Goal: Task Accomplishment & Management: Manage account settings

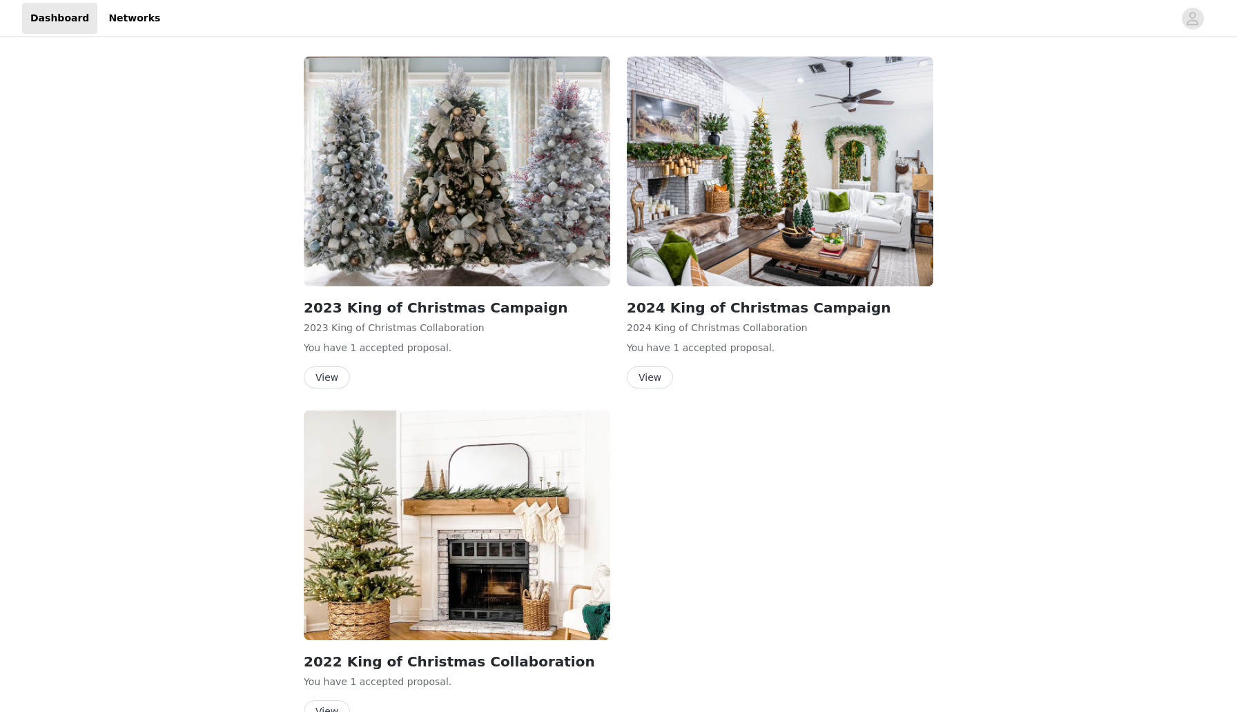
click at [669, 364] on div "2024 King of Christmas Campaign 2024 King of Christmas Collaboration You have 1…" at bounding box center [780, 342] width 306 height 91
click at [653, 387] on button "View" at bounding box center [650, 377] width 46 height 22
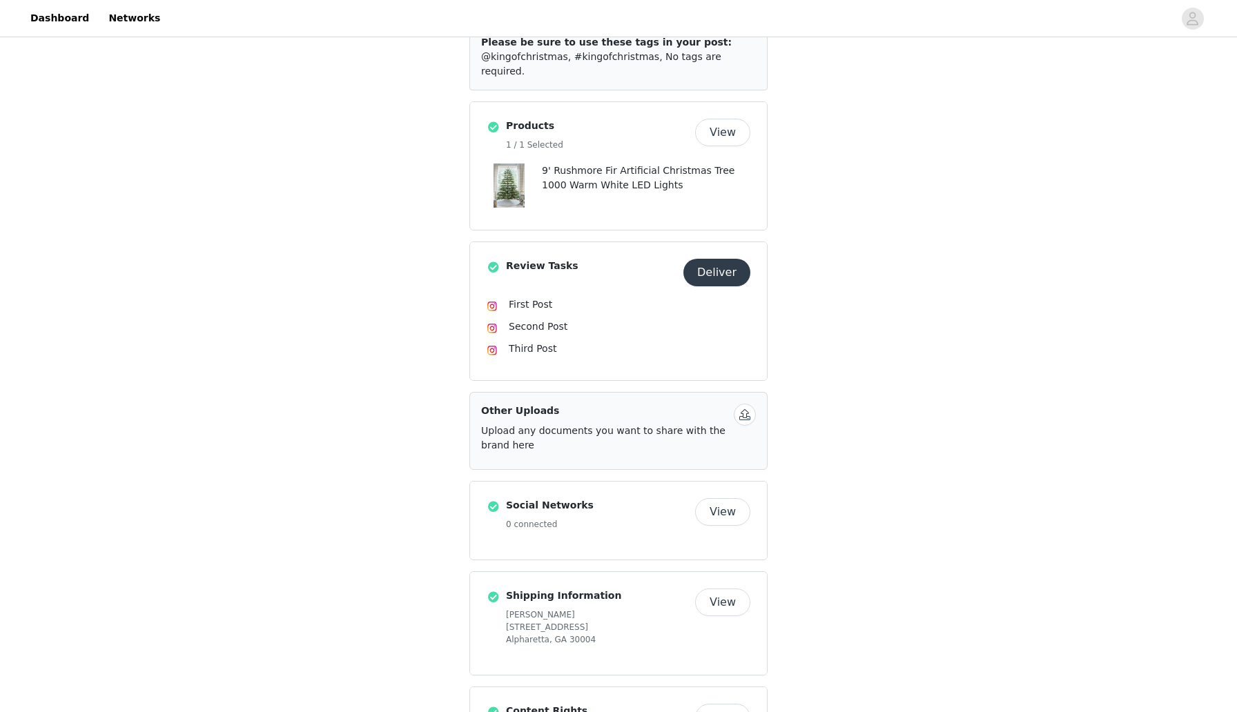
scroll to position [349, 0]
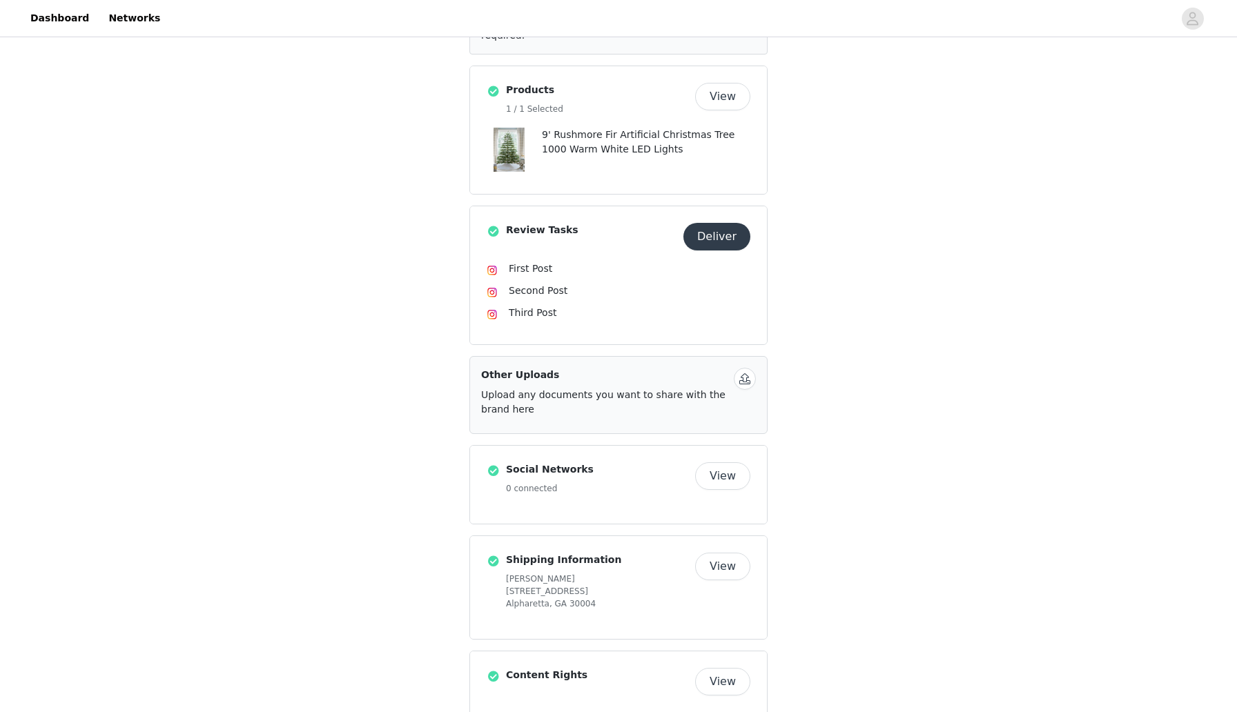
click at [702, 223] on button "Deliver" at bounding box center [716, 237] width 67 height 28
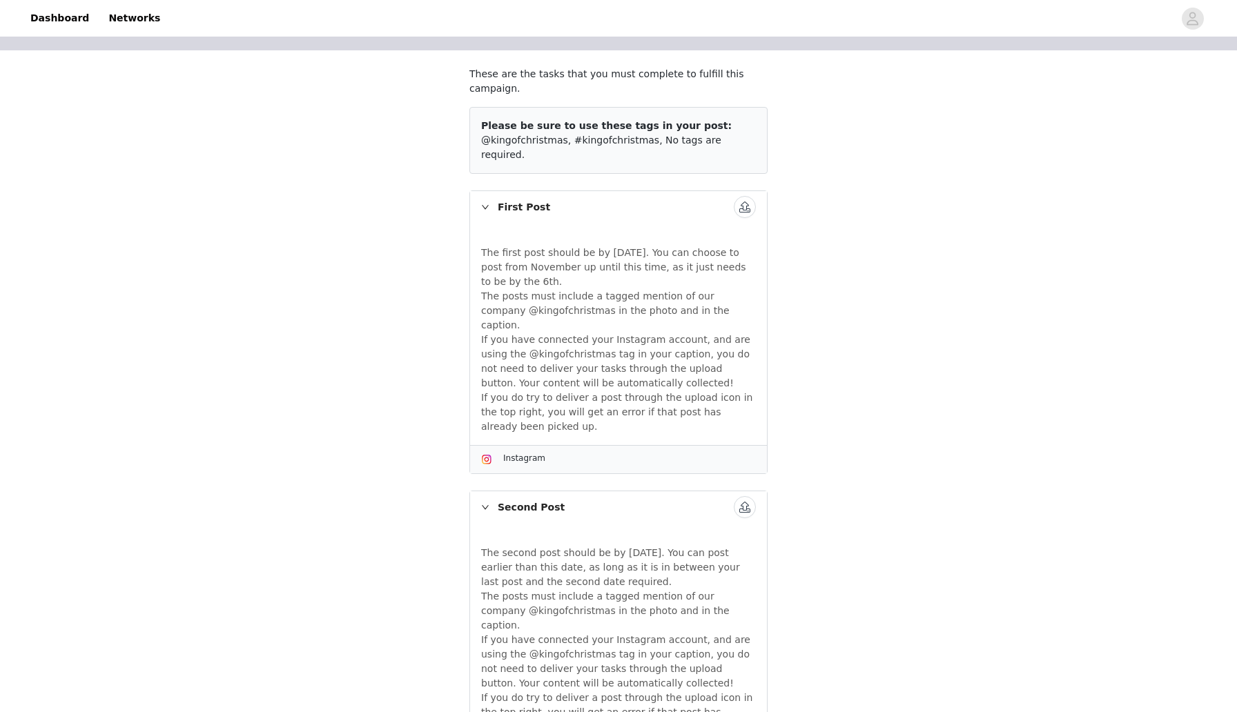
scroll to position [123, 0]
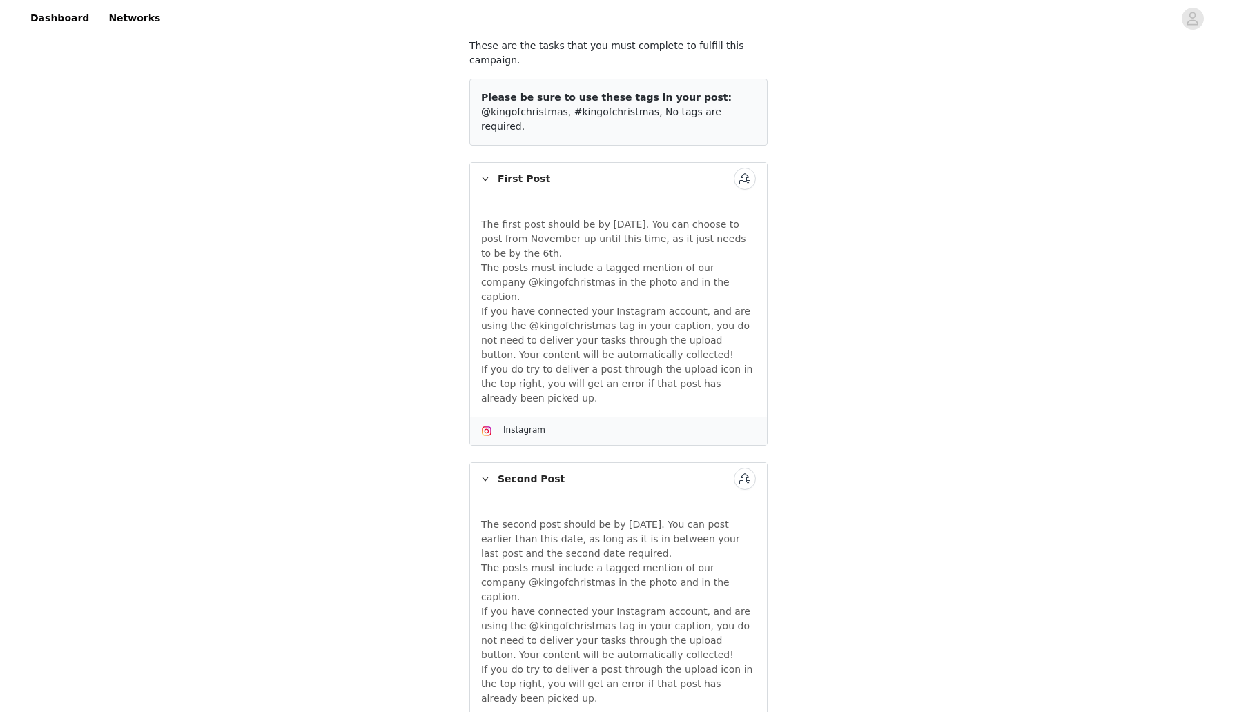
click at [534, 425] on span "Instagram" at bounding box center [524, 430] width 42 height 10
click at [487, 426] on img at bounding box center [486, 431] width 11 height 11
click at [551, 316] on p "If you have connected your Instagram account, and are using the @kingofchristma…" at bounding box center [618, 333] width 275 height 58
click at [529, 425] on span "Instagram" at bounding box center [524, 430] width 42 height 10
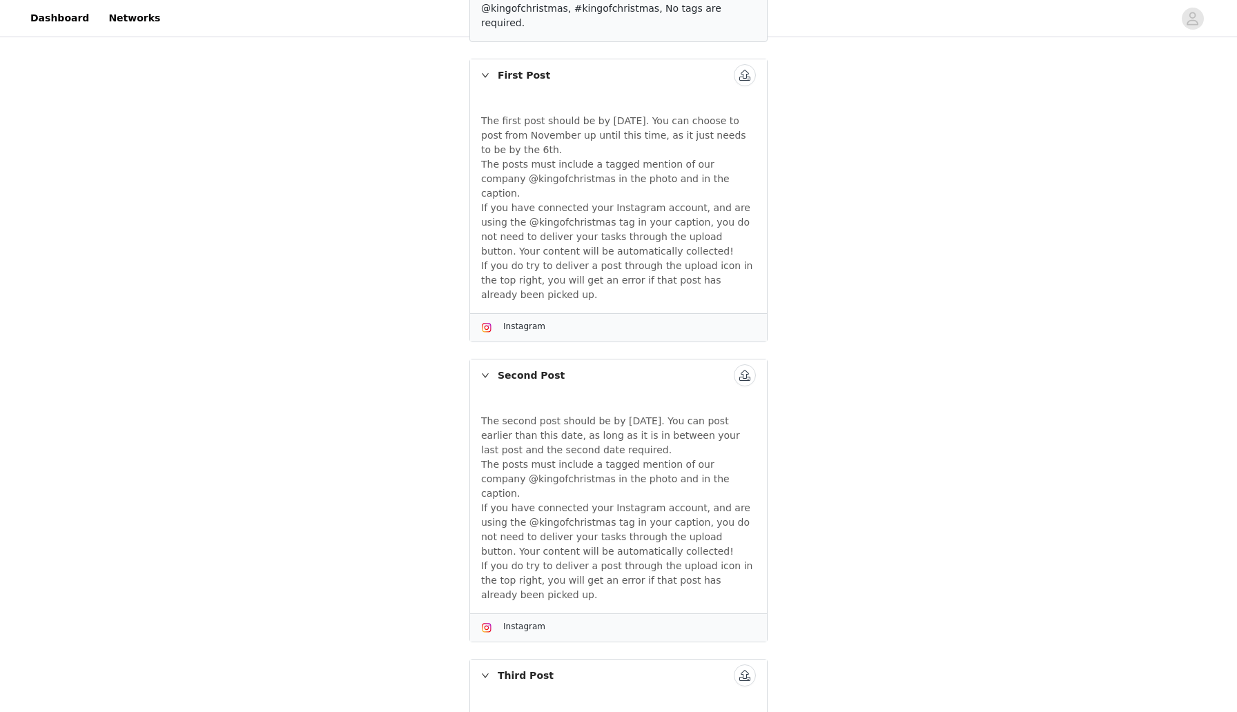
scroll to position [206, 0]
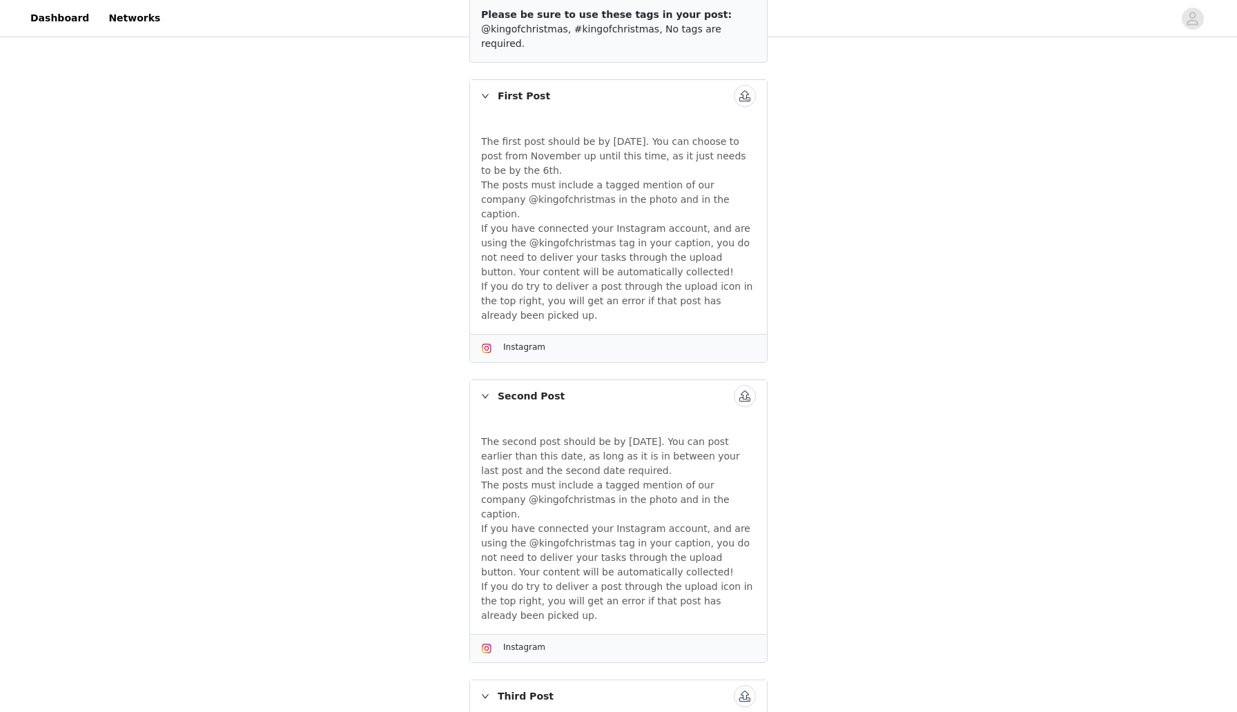
click at [529, 342] on span "Instagram" at bounding box center [524, 347] width 42 height 10
click at [488, 343] on img at bounding box center [486, 348] width 11 height 11
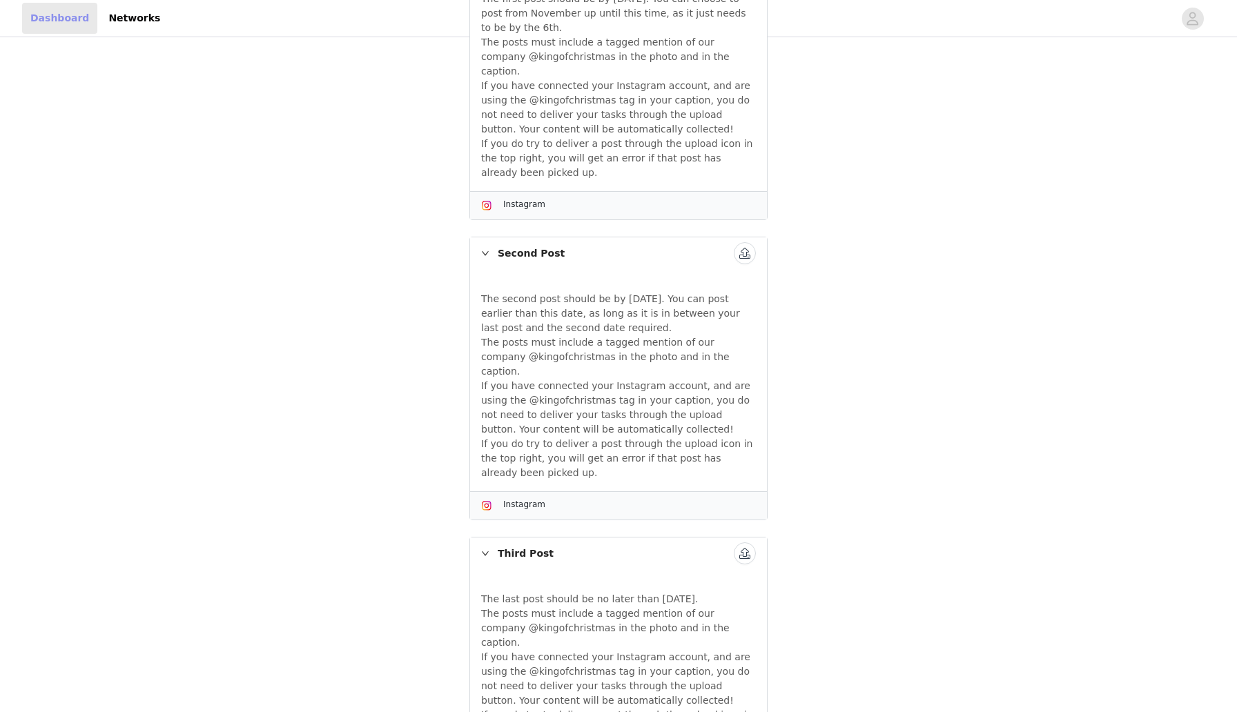
click at [50, 8] on link "Dashboard" at bounding box center [59, 18] width 75 height 31
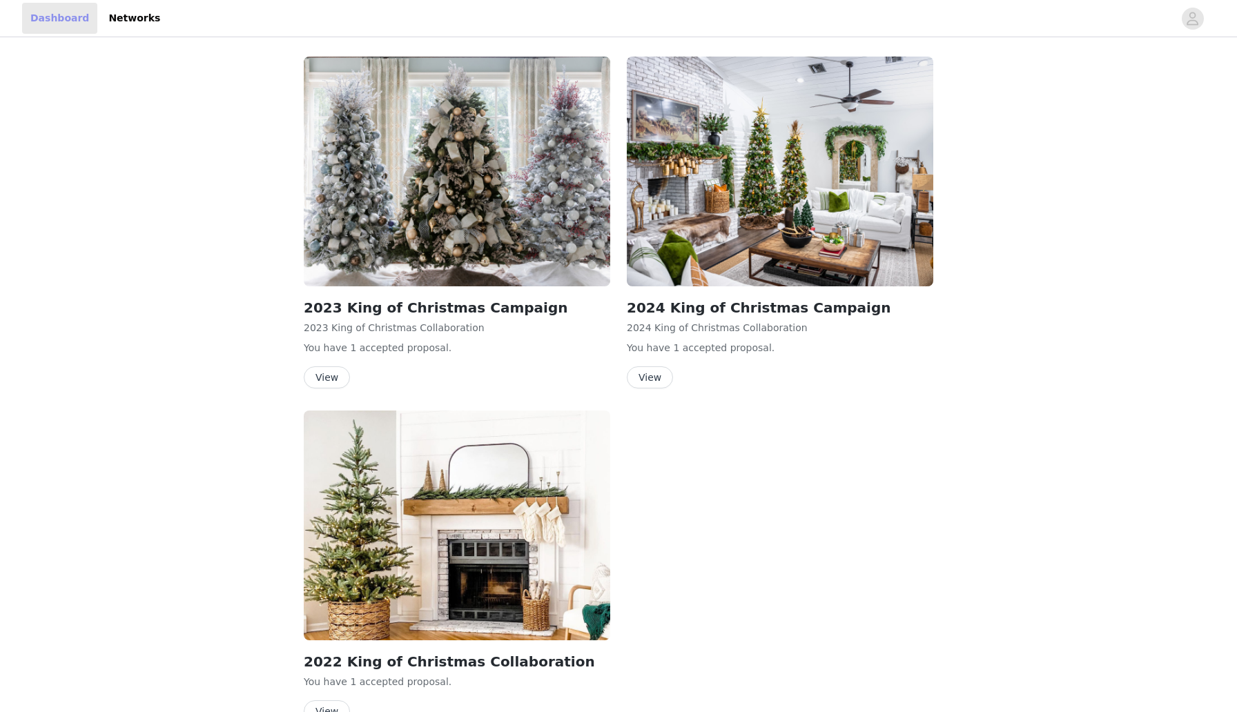
scroll to position [80, 0]
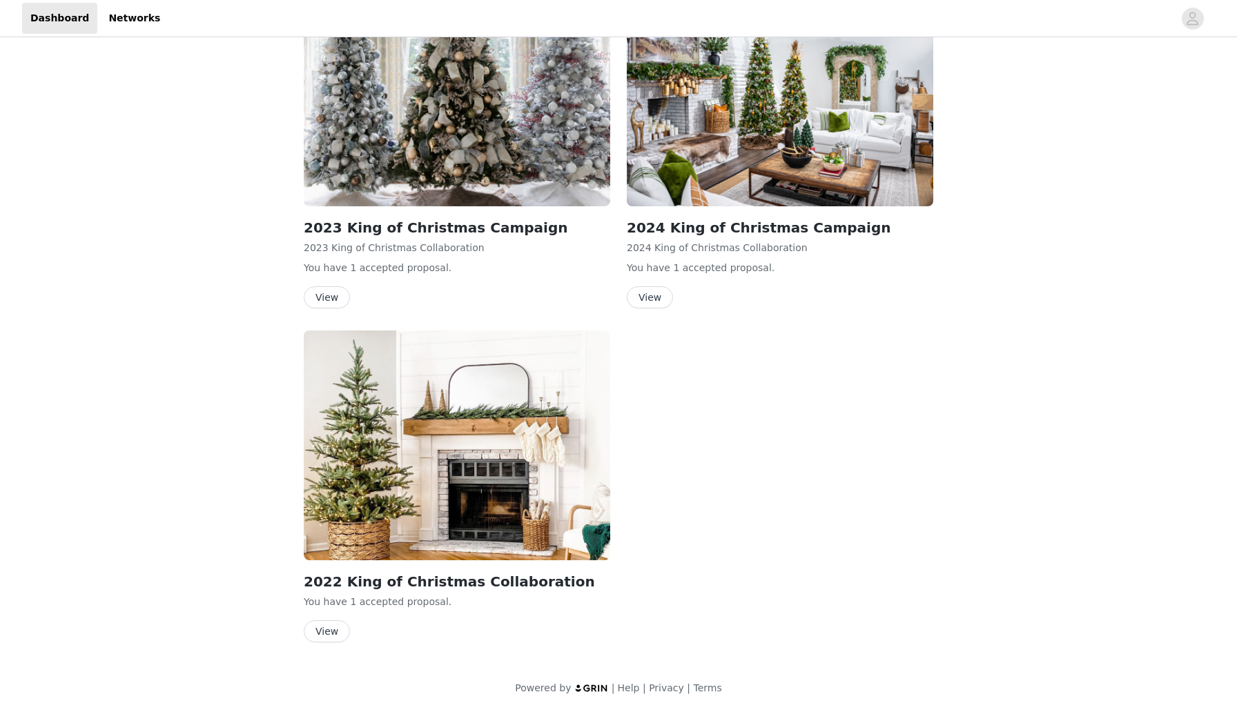
click at [19, 2] on header "Dashboard Networks" at bounding box center [618, 18] width 1237 height 37
